Goal: Information Seeking & Learning: Understand process/instructions

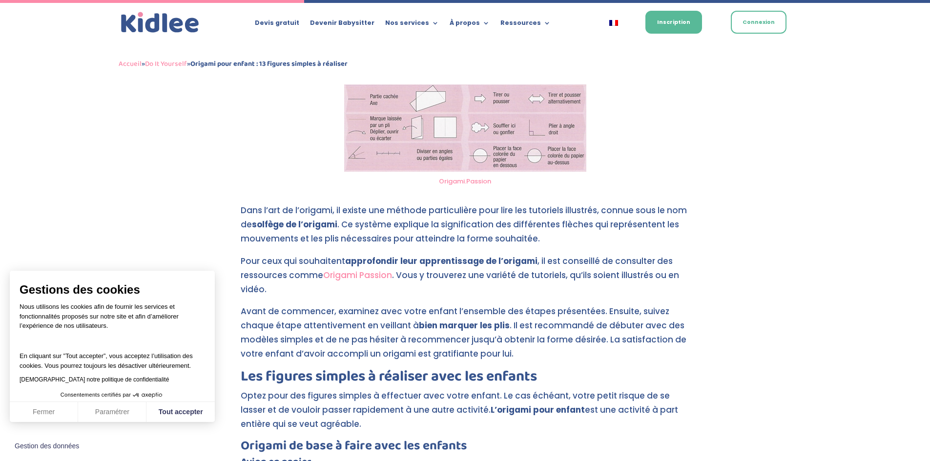
scroll to position [1487, 0]
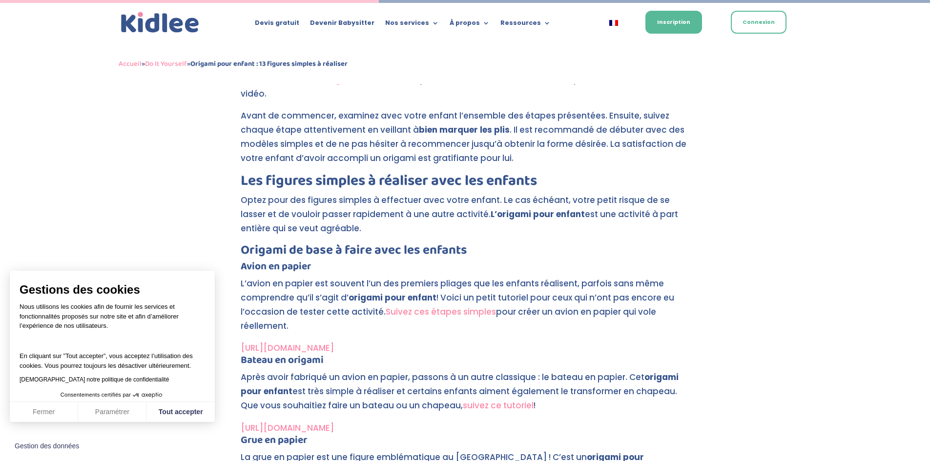
click at [460, 312] on link "Suivez ces étapes simples" at bounding box center [441, 312] width 110 height 12
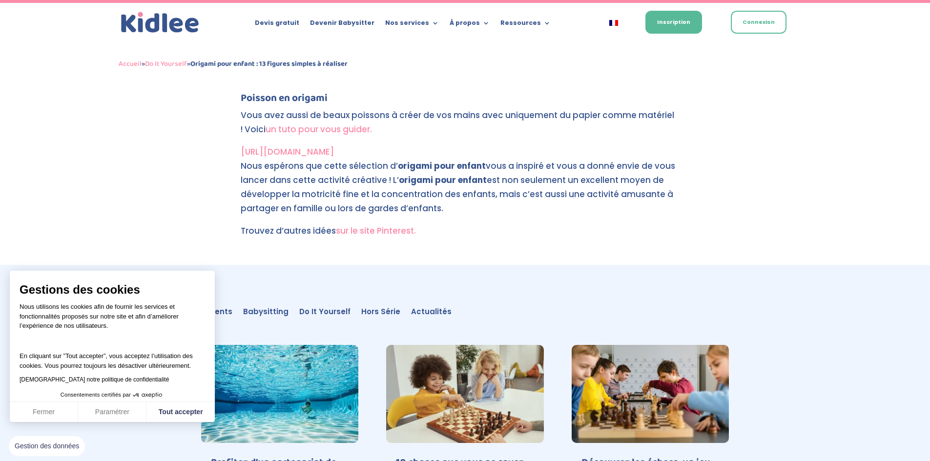
scroll to position [3586, 0]
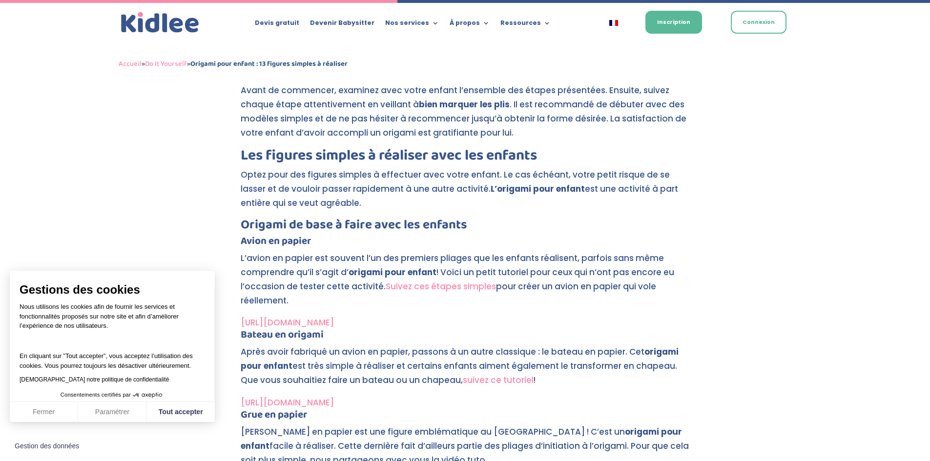
scroll to position [1562, 0]
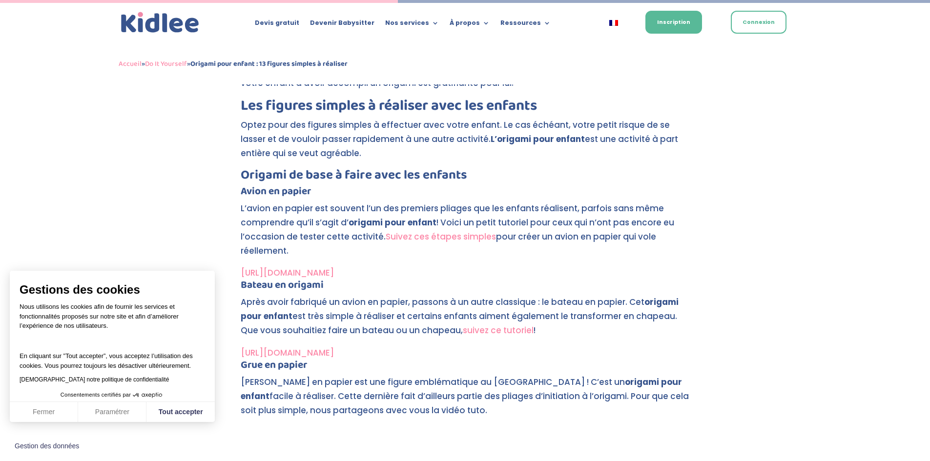
click at [413, 237] on link "Suivez ces étapes simples" at bounding box center [441, 237] width 110 height 12
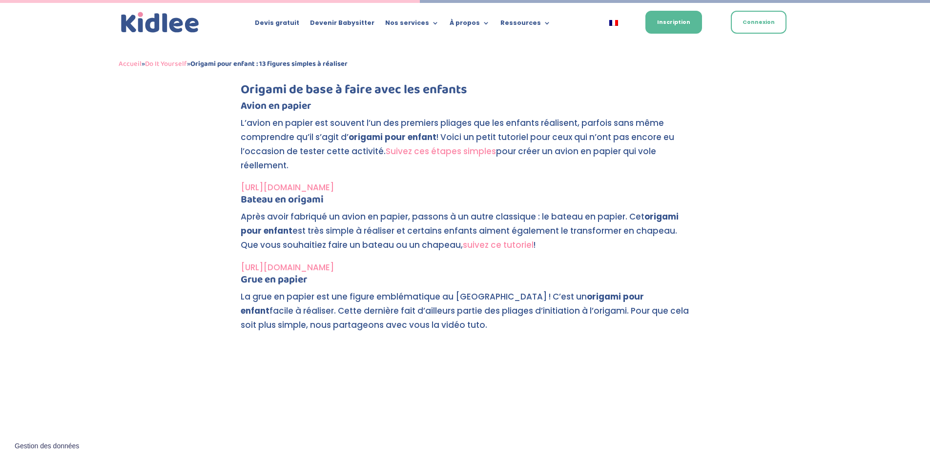
scroll to position [1562, 0]
